Goal: Communication & Community: Share content

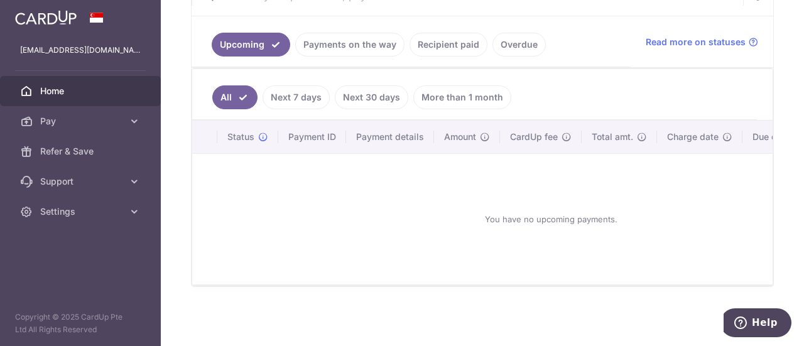
scroll to position [274, 0]
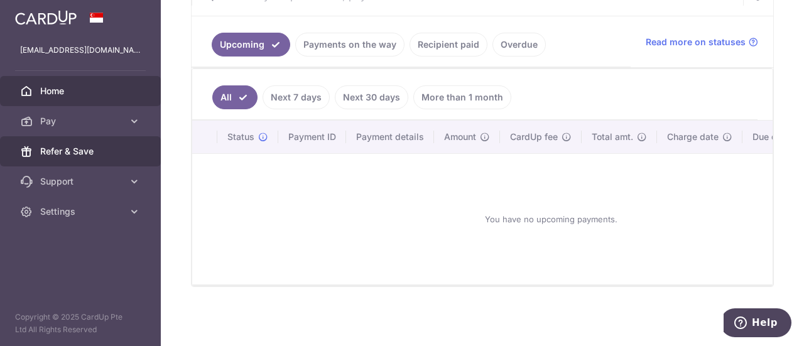
click at [73, 154] on span "Refer & Save" at bounding box center [81, 151] width 83 height 13
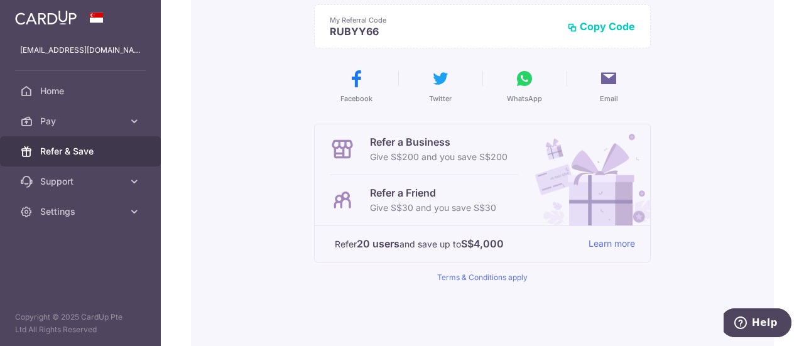
scroll to position [188, 0]
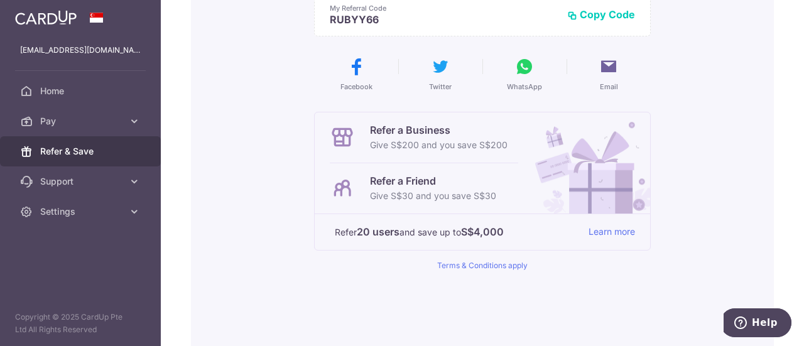
click at [594, 15] on button "Copy Code" at bounding box center [601, 14] width 68 height 13
click at [519, 65] on icon at bounding box center [524, 67] width 20 height 20
click at [606, 72] on icon at bounding box center [609, 67] width 20 height 20
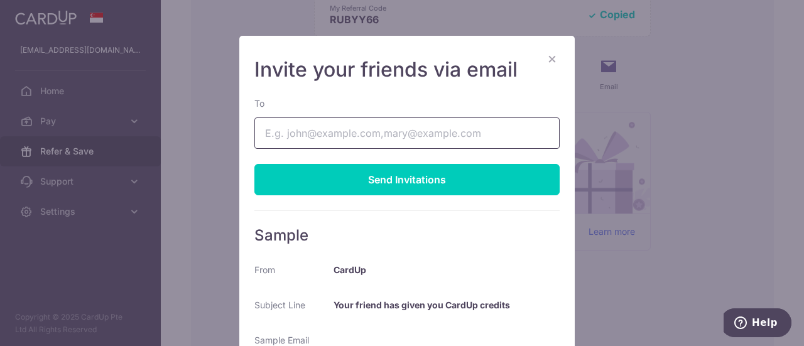
click at [327, 129] on input "To" at bounding box center [406, 132] width 305 height 31
drag, startPoint x: 384, startPoint y: 133, endPoint x: 233, endPoint y: 134, distance: 150.8
click at [233, 134] on div "× Invite your friends via email To [EMAIL_ADDRESS][DOMAIN_NAME] Send Invitation…" at bounding box center [402, 173] width 804 height 346
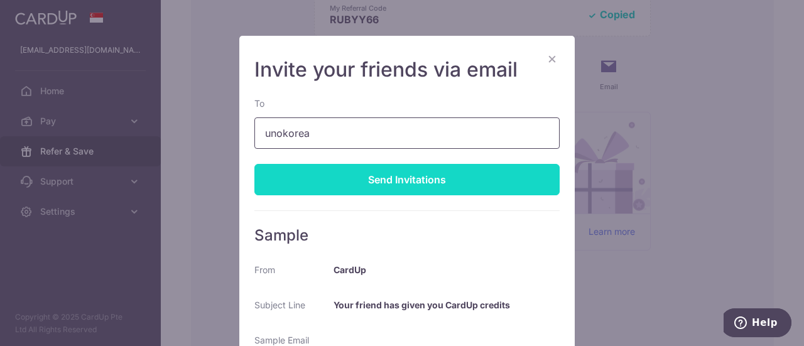
type input "[EMAIL_ADDRESS][DOMAIN_NAME]"
click at [416, 185] on div "Send Invitations" at bounding box center [406, 179] width 305 height 31
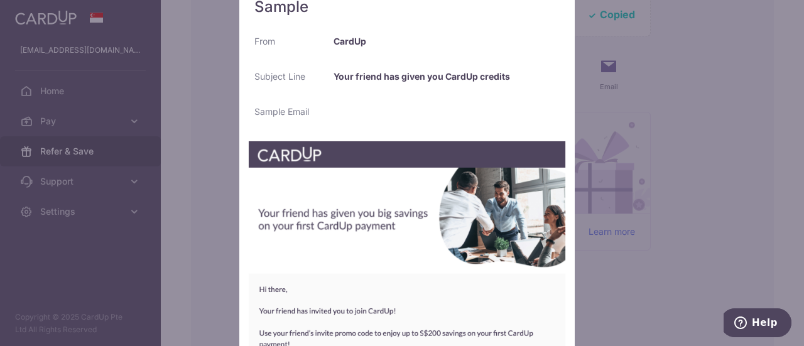
scroll to position [272, 0]
